Goal: Entertainment & Leisure: Consume media (video, audio)

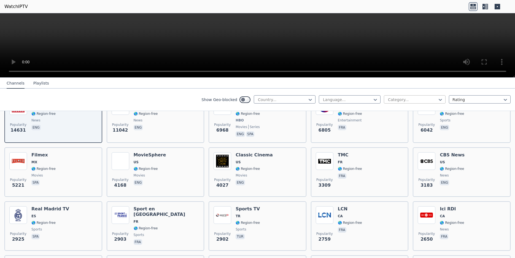
scroll to position [35, 0]
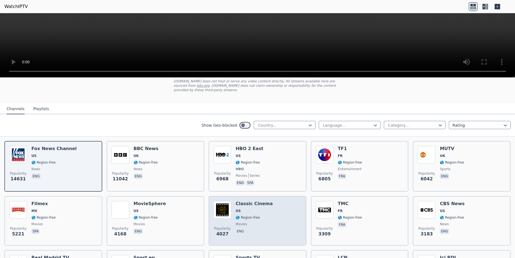
click at [248, 203] on div "Classic Cinema US 🌎 Region-free movies eng" at bounding box center [254, 221] width 37 height 40
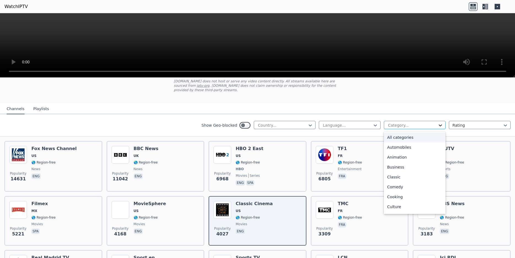
click at [437, 123] on icon at bounding box center [440, 126] width 6 height 6
click at [396, 197] on div "Sports" at bounding box center [415, 202] width 62 height 10
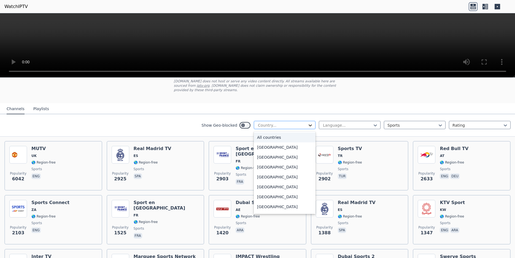
click at [307, 123] on icon at bounding box center [310, 126] width 6 height 6
click at [270, 203] on div "[GEOGRAPHIC_DATA]" at bounding box center [285, 207] width 62 height 10
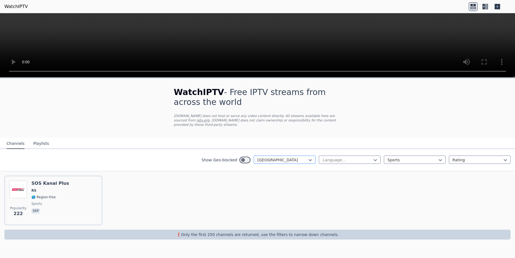
click at [307, 157] on div at bounding box center [282, 160] width 50 height 6
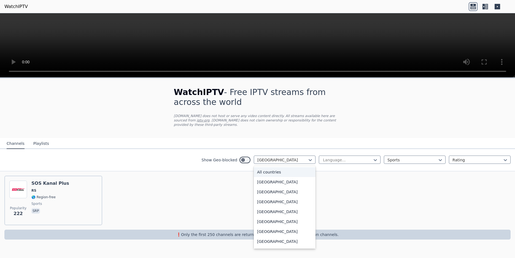
click at [281, 167] on div "All countries" at bounding box center [285, 172] width 62 height 10
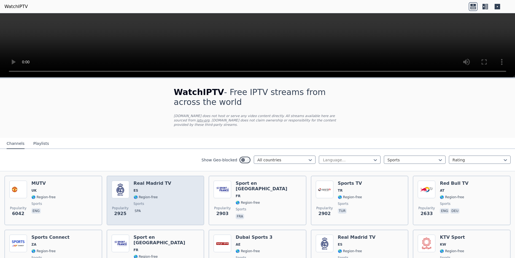
click at [161, 195] on span "🌎 Region-free" at bounding box center [153, 197] width 38 height 4
